Goal: Check status: Check status

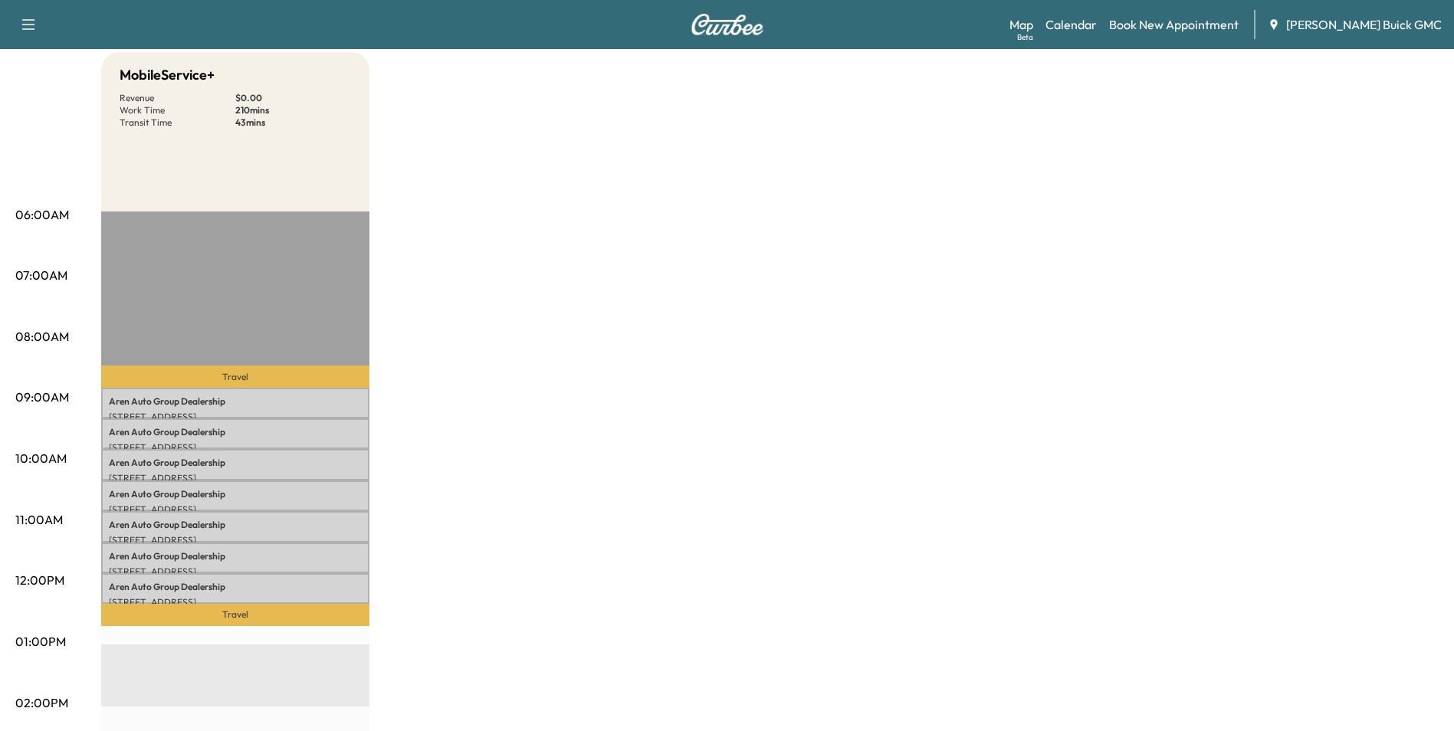
scroll to position [153, 0]
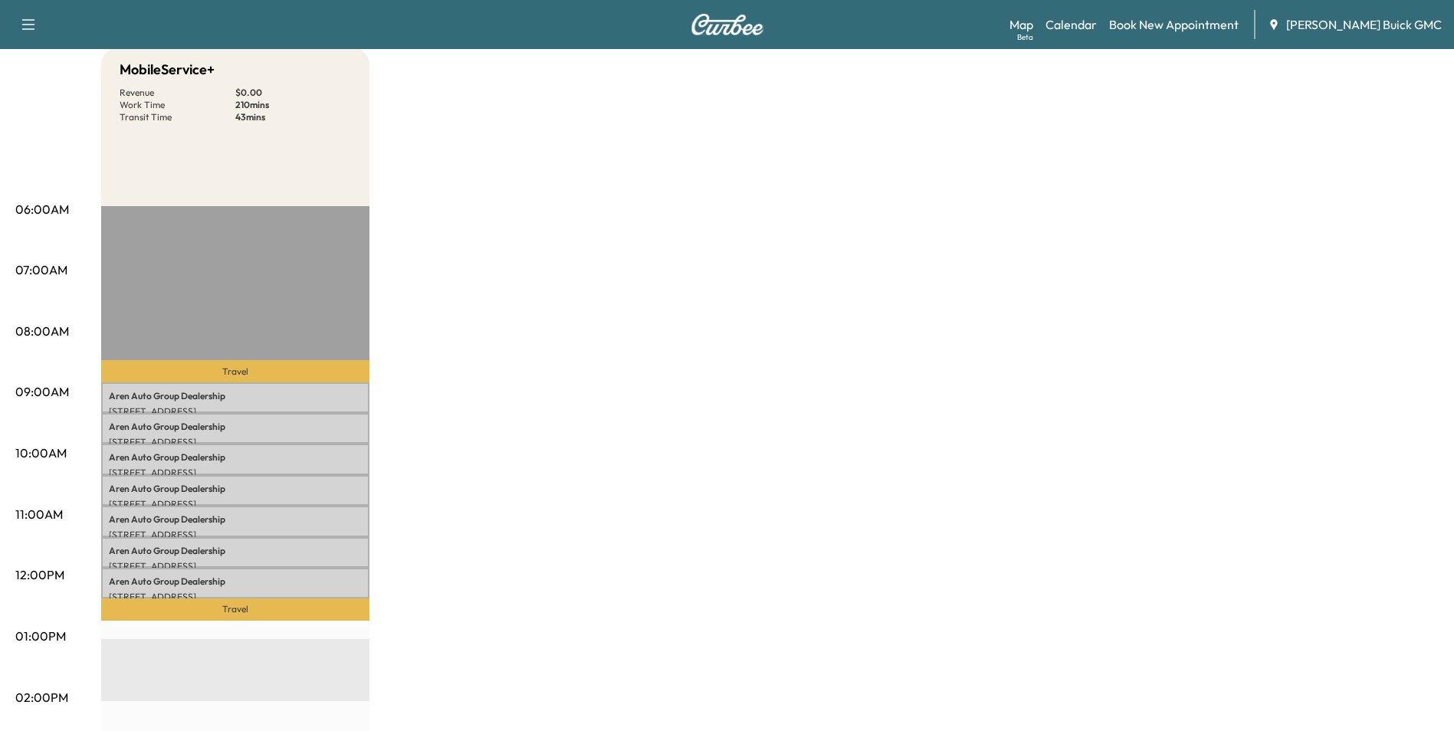
click at [572, 346] on div "MobileService+ Revenue $ 0.00 Work Time 210 mins Transit Time 43 mins Travel Ar…" at bounding box center [770, 622] width 1338 height 1150
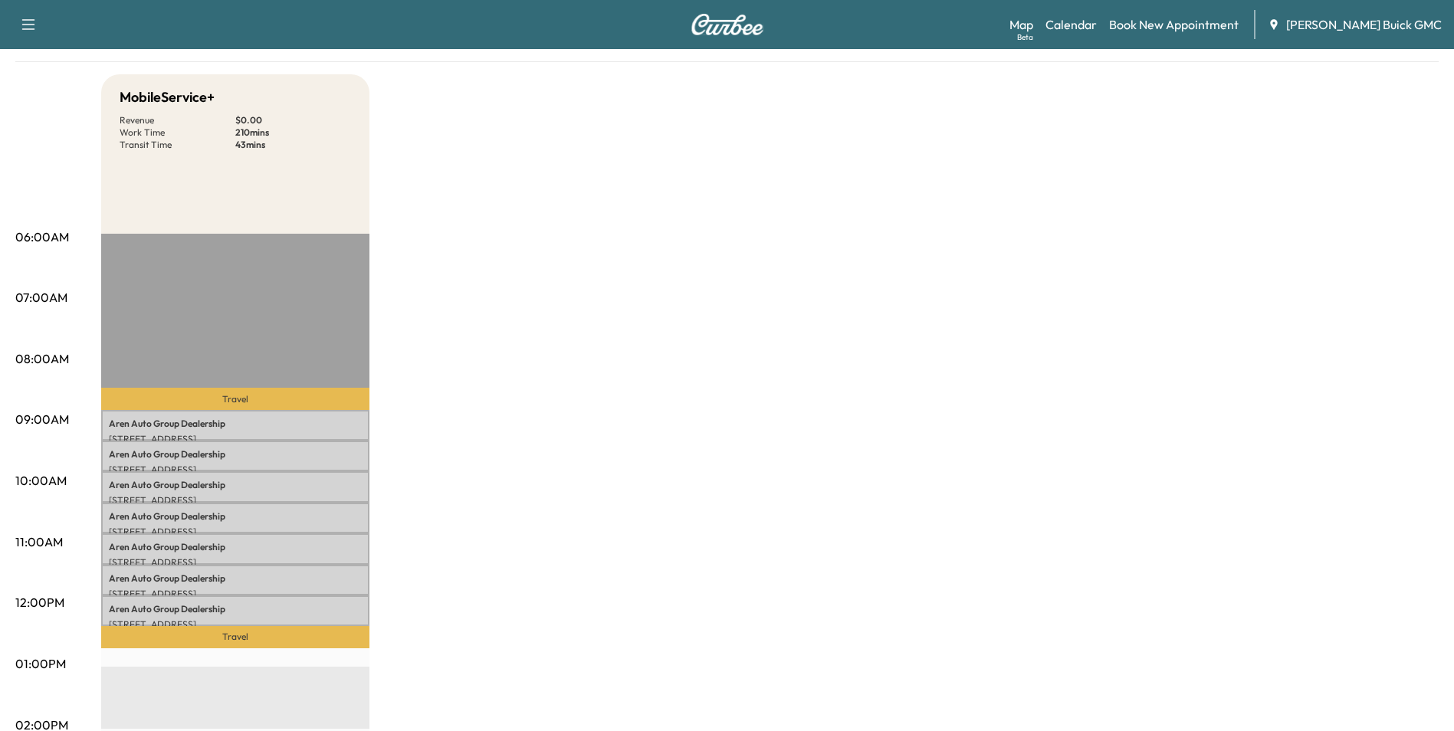
scroll to position [0, 0]
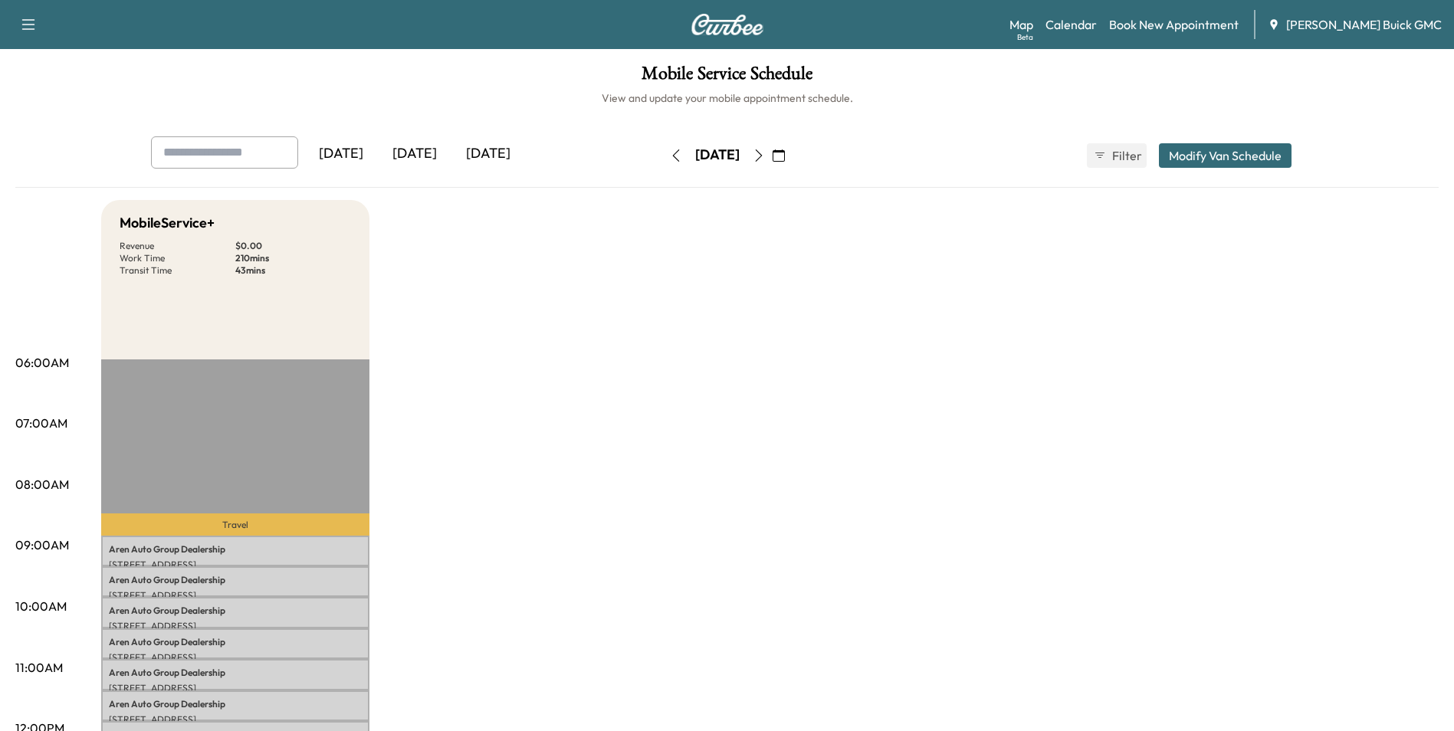
click at [785, 153] on icon "button" at bounding box center [779, 155] width 12 height 12
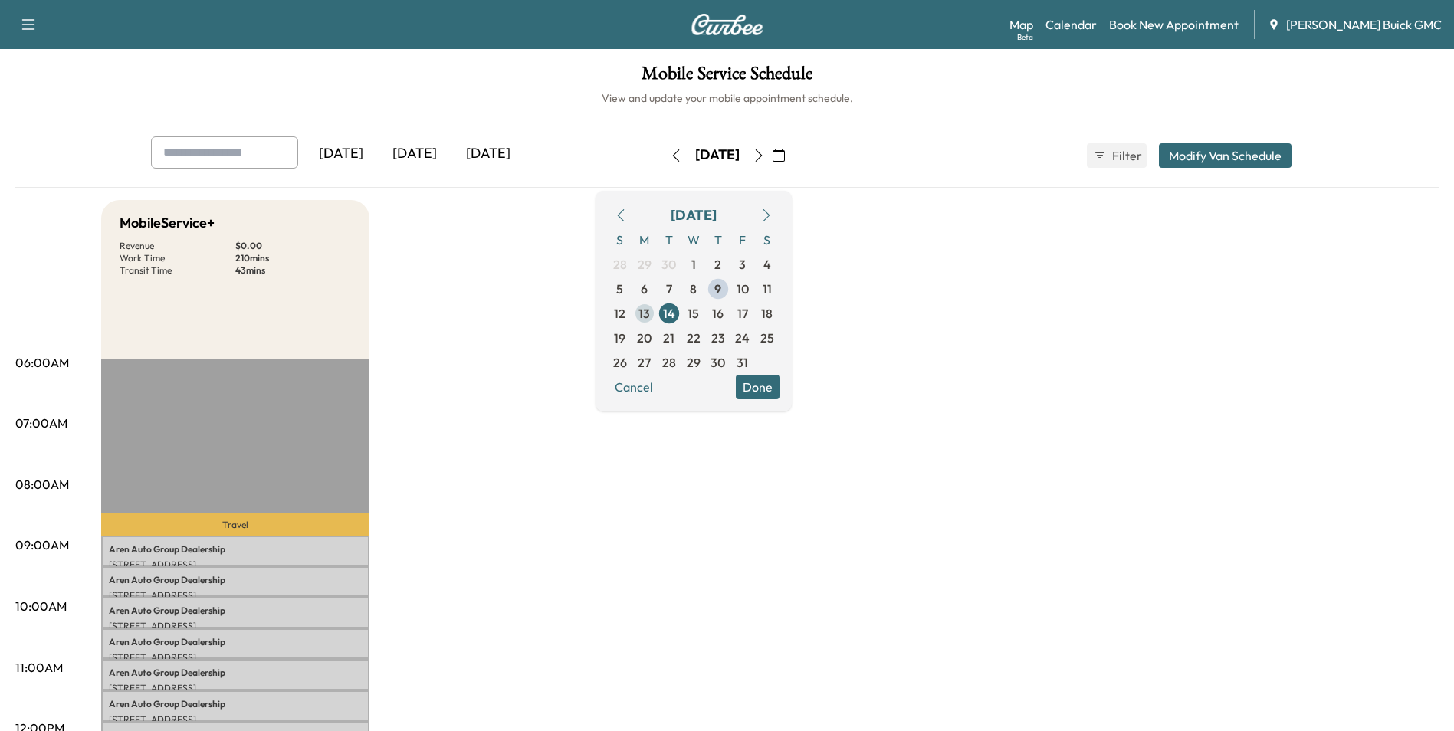
click at [650, 310] on span "13" at bounding box center [644, 313] width 11 height 18
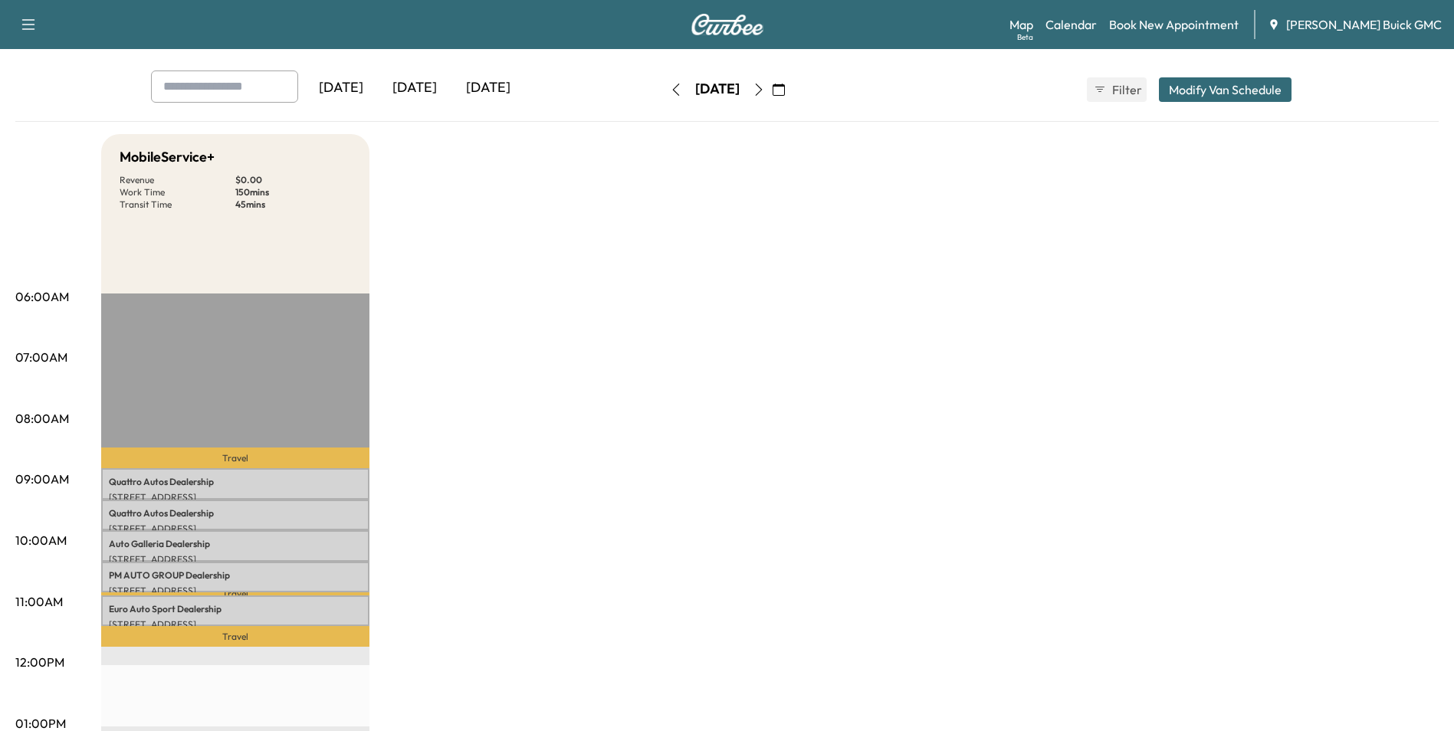
scroll to position [153, 0]
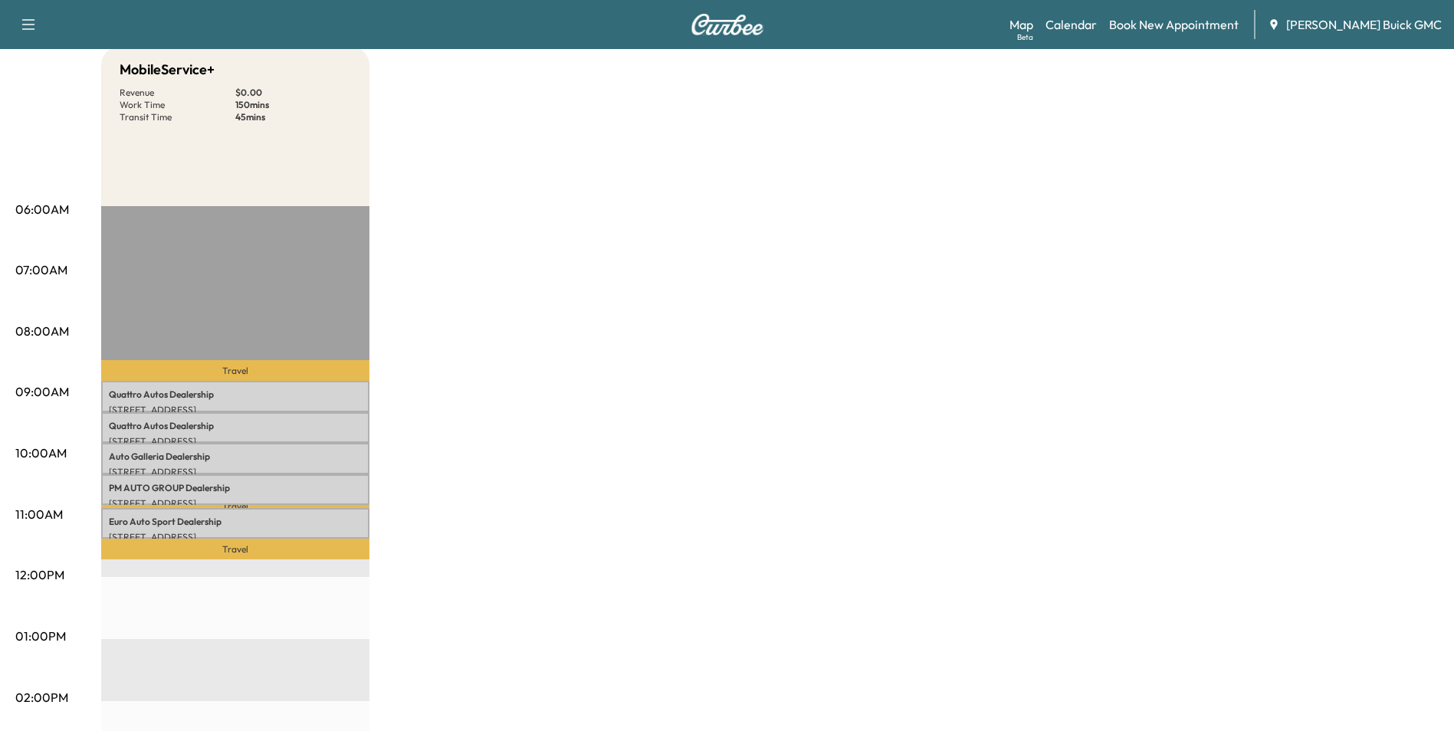
click at [822, 252] on div "MobileService+ Revenue $ 0.00 Work Time 150 mins Transit Time 45 mins Travel Qu…" at bounding box center [770, 622] width 1338 height 1150
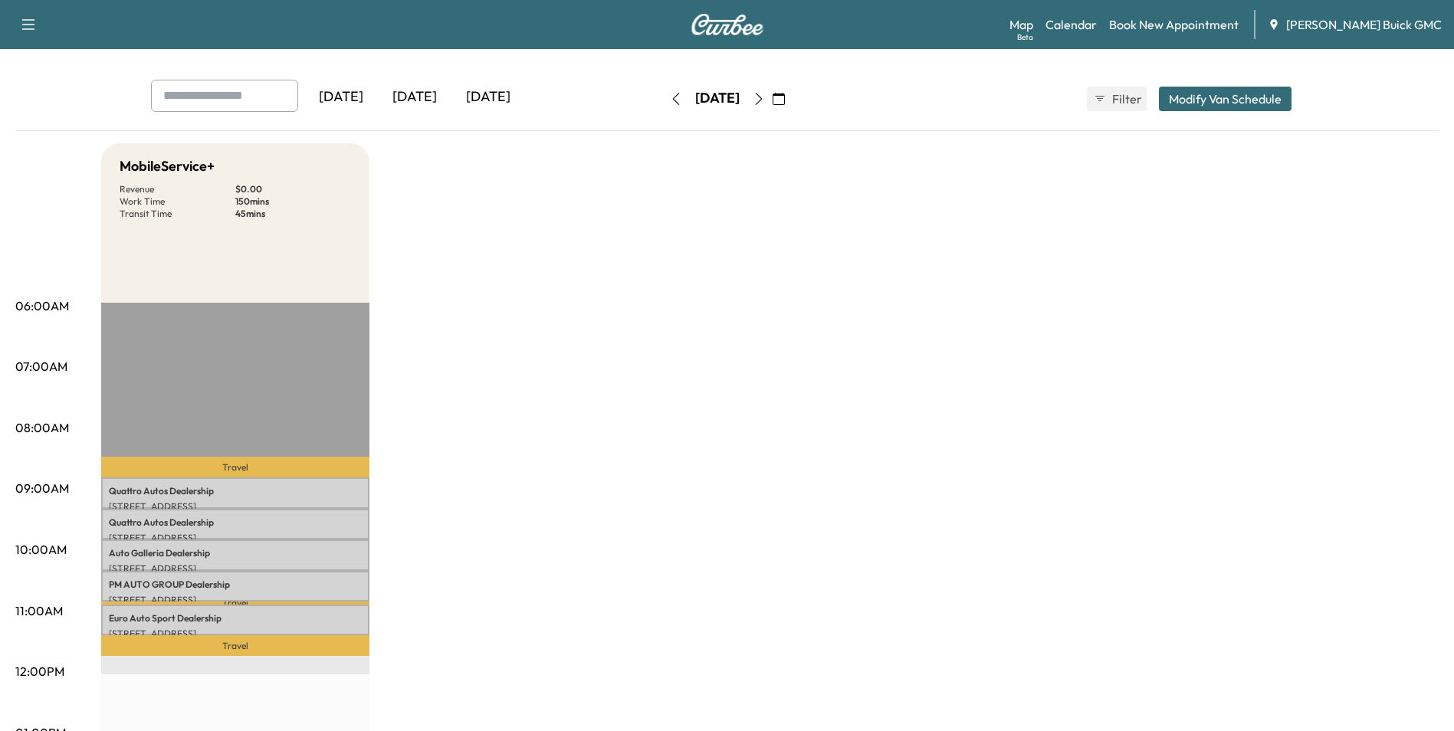
scroll to position [0, 0]
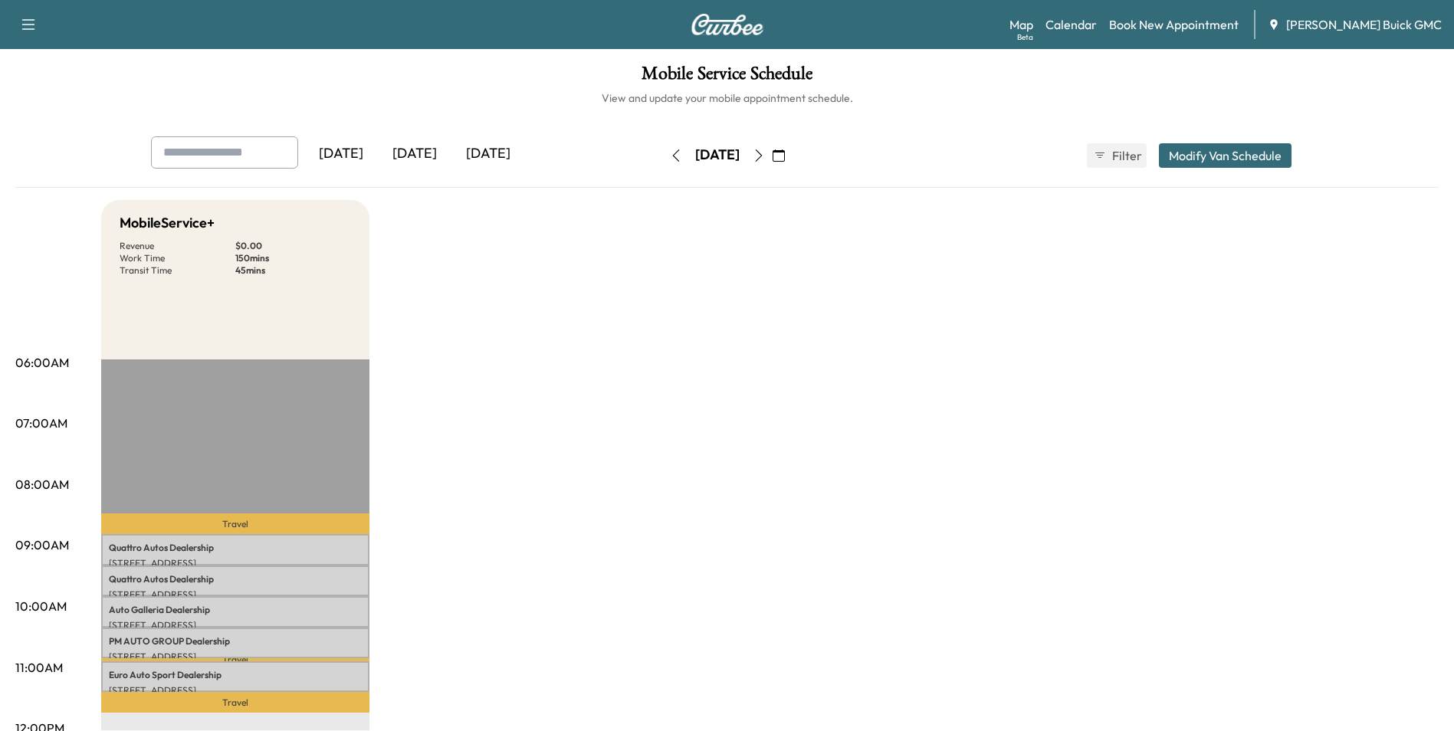
click at [360, 150] on div "[DATE]" at bounding box center [341, 153] width 74 height 35
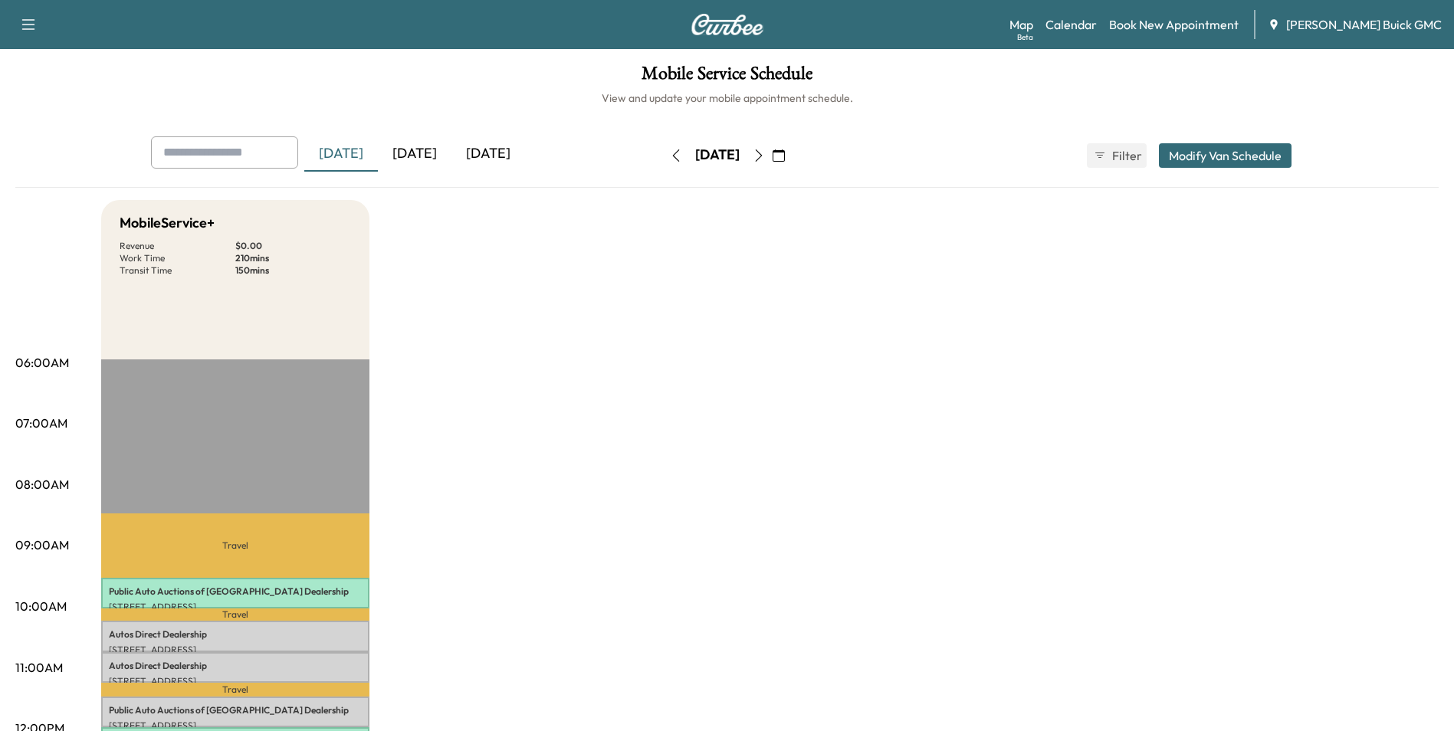
click at [670, 153] on icon "button" at bounding box center [676, 155] width 12 height 12
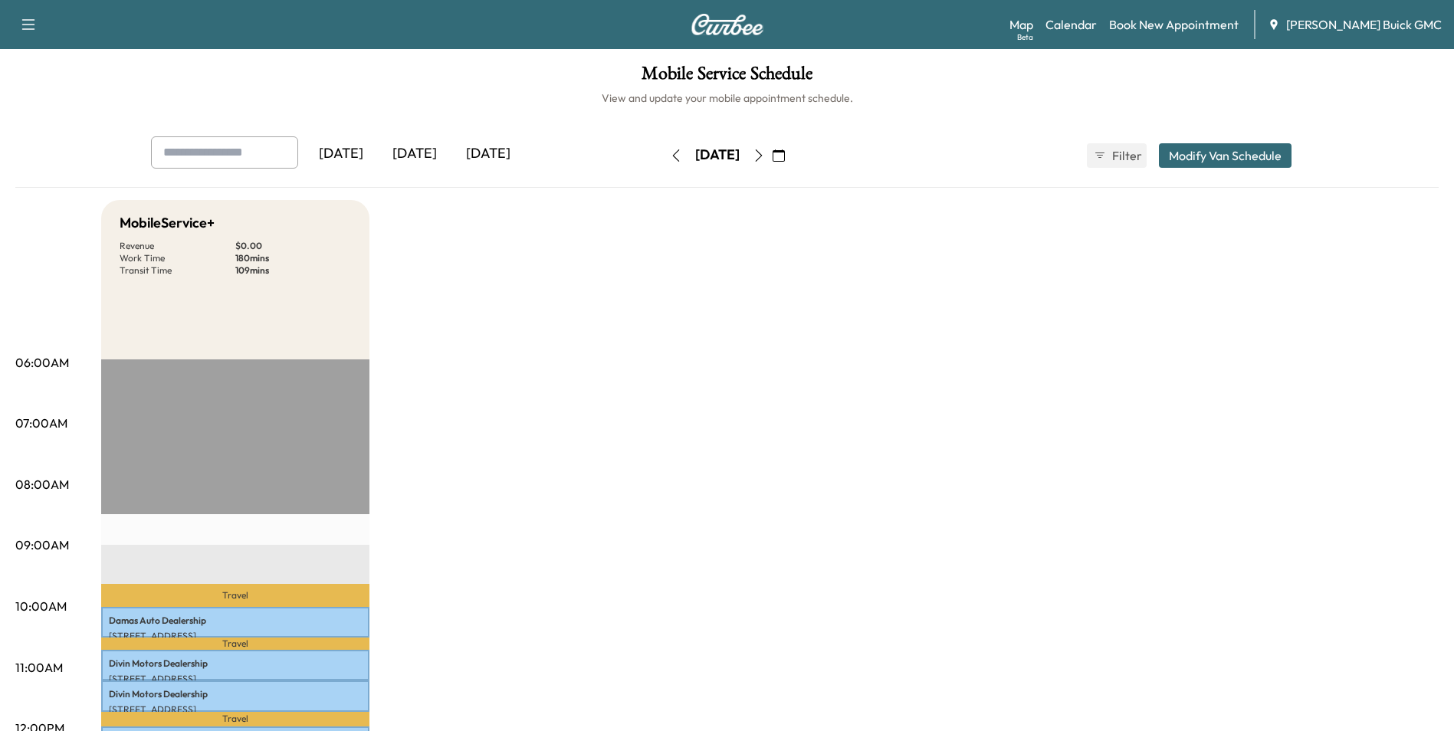
click at [672, 152] on icon "button" at bounding box center [675, 155] width 7 height 12
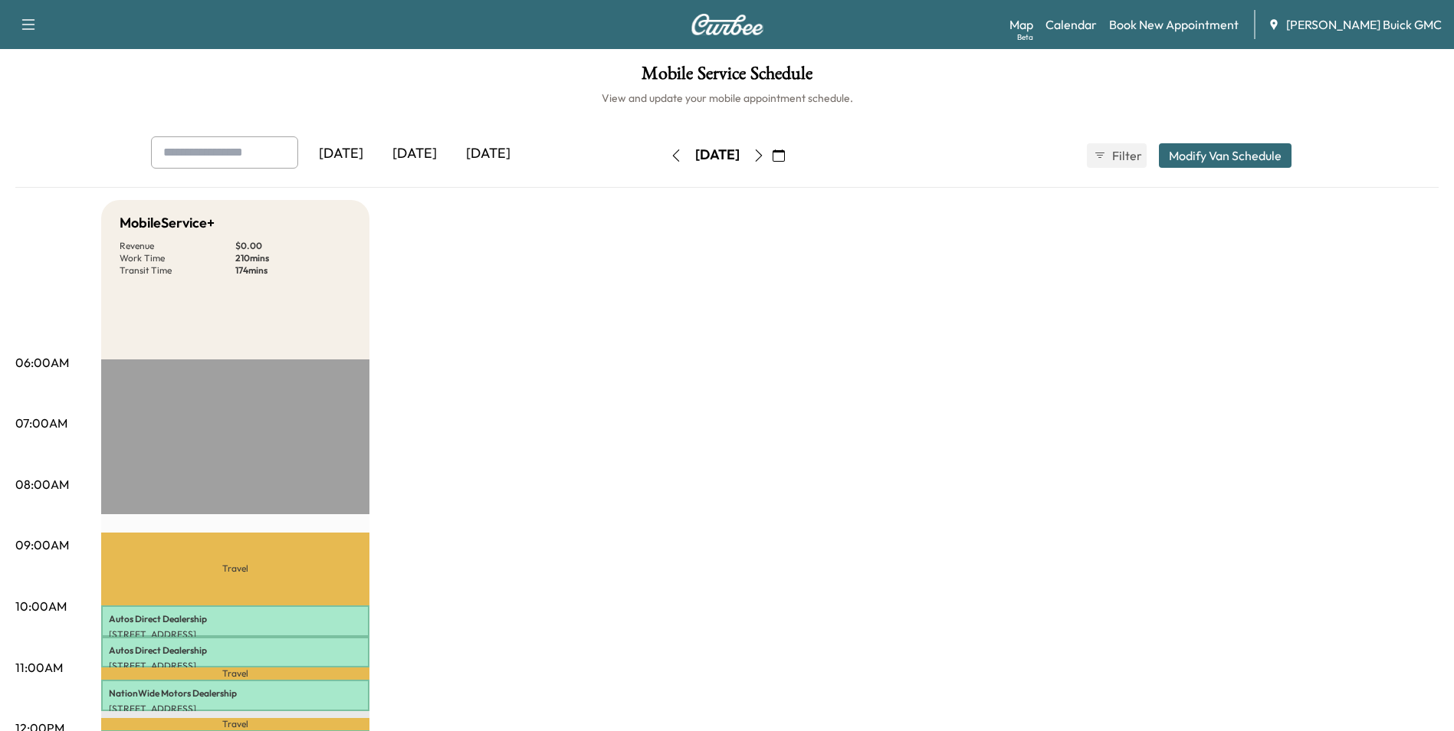
click at [785, 154] on icon "button" at bounding box center [779, 155] width 12 height 12
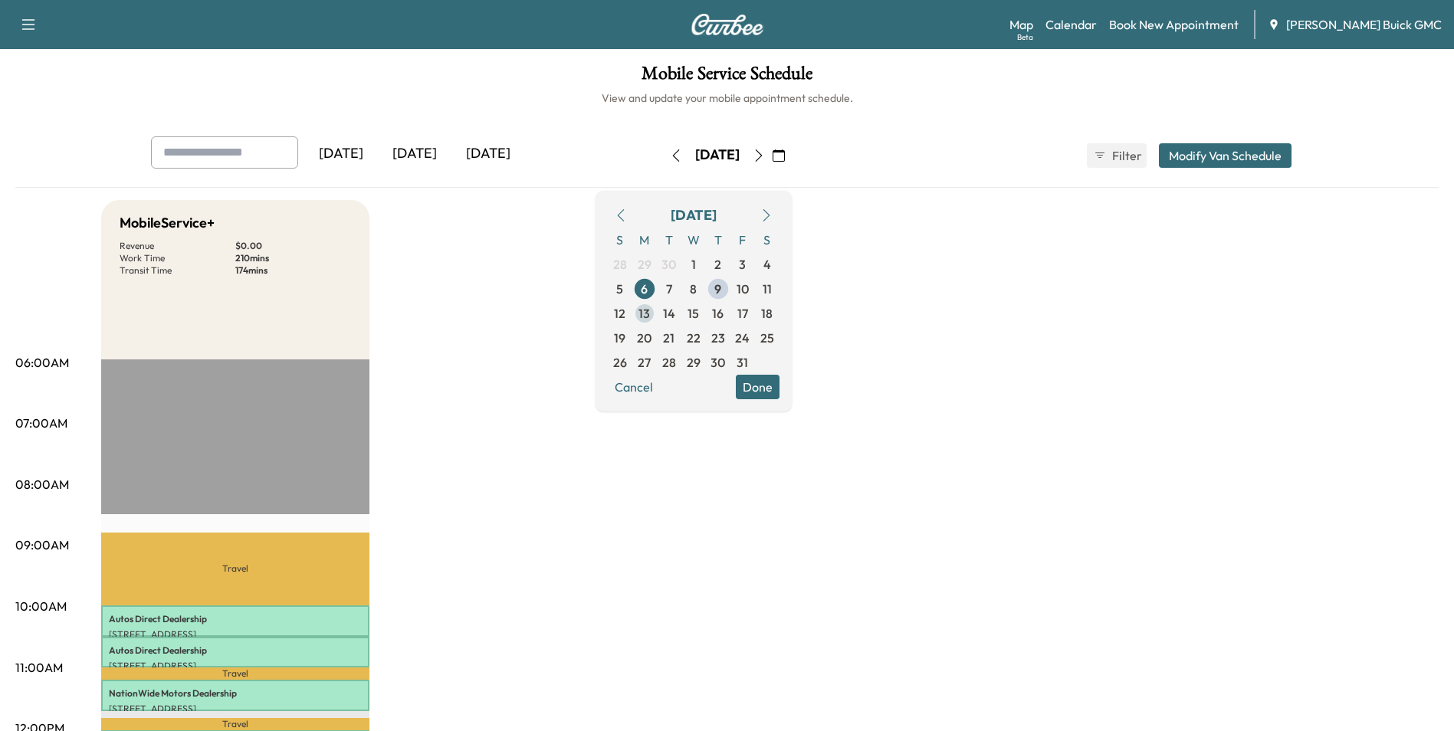
click at [657, 310] on span "13" at bounding box center [644, 313] width 25 height 25
